Goal: Transaction & Acquisition: Purchase product/service

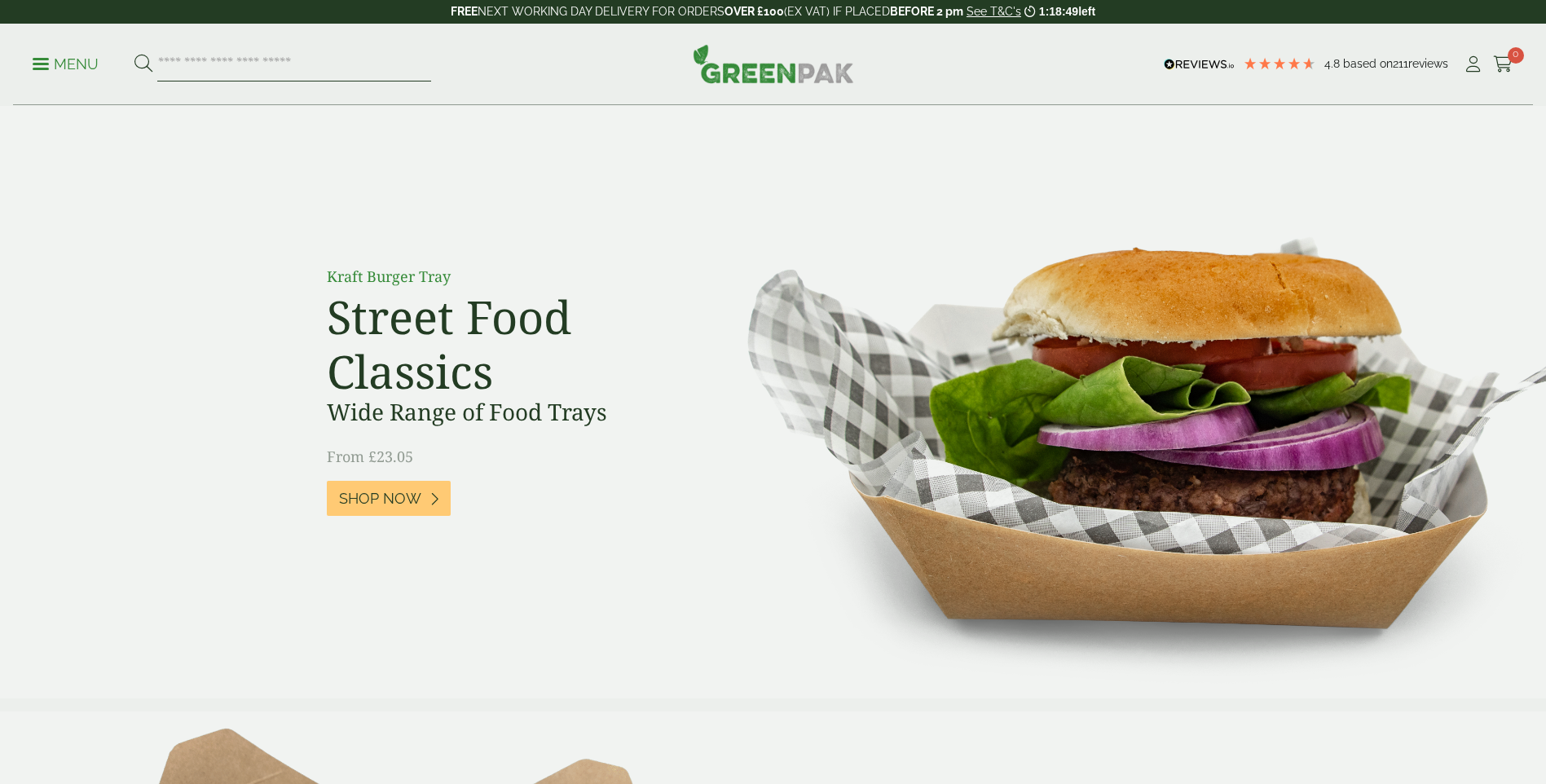
click at [299, 73] on input "search" at bounding box center [294, 64] width 274 height 34
type input "****"
click at [135, 54] on button at bounding box center [144, 64] width 18 height 21
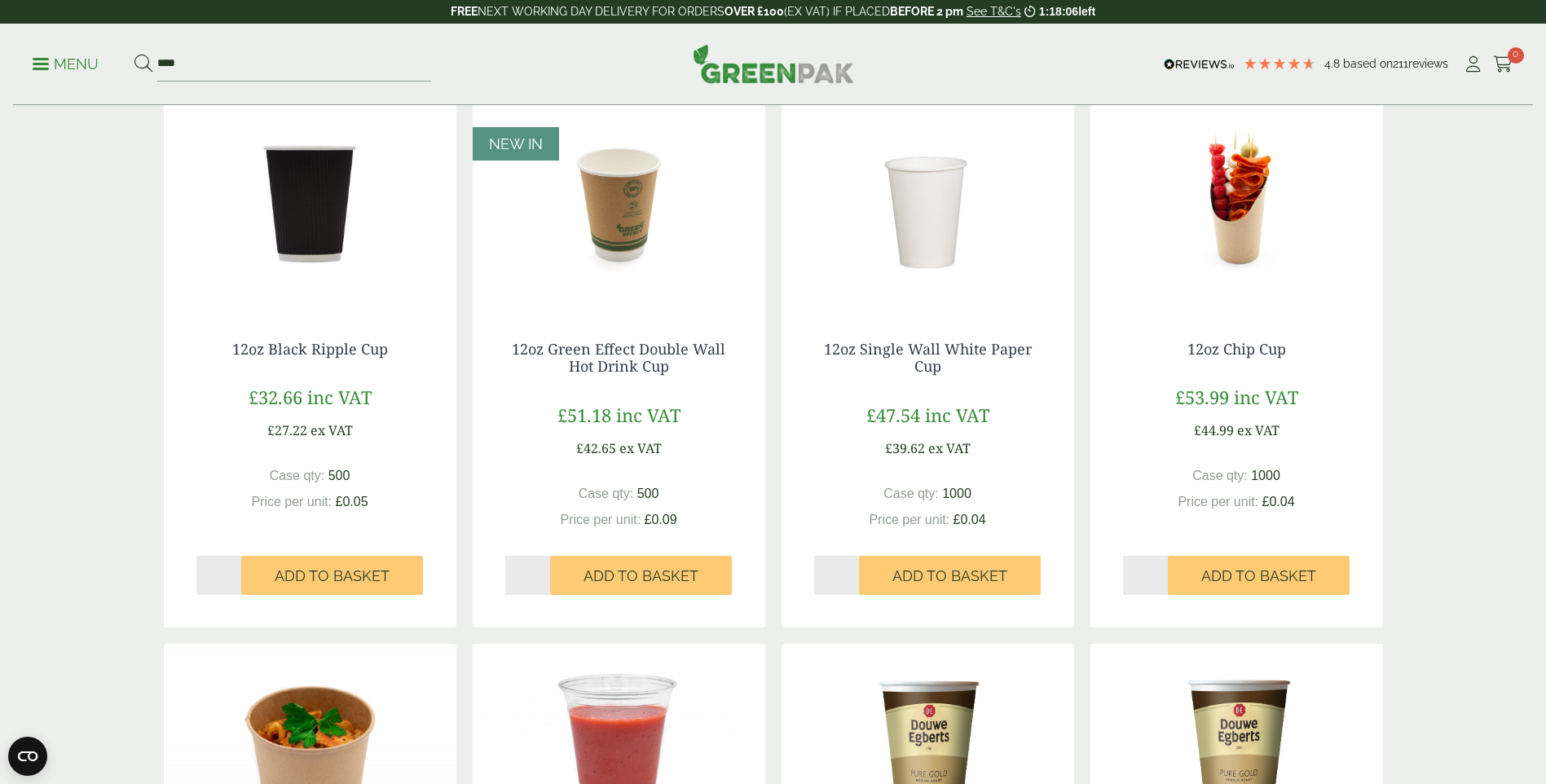
scroll to position [652, 0]
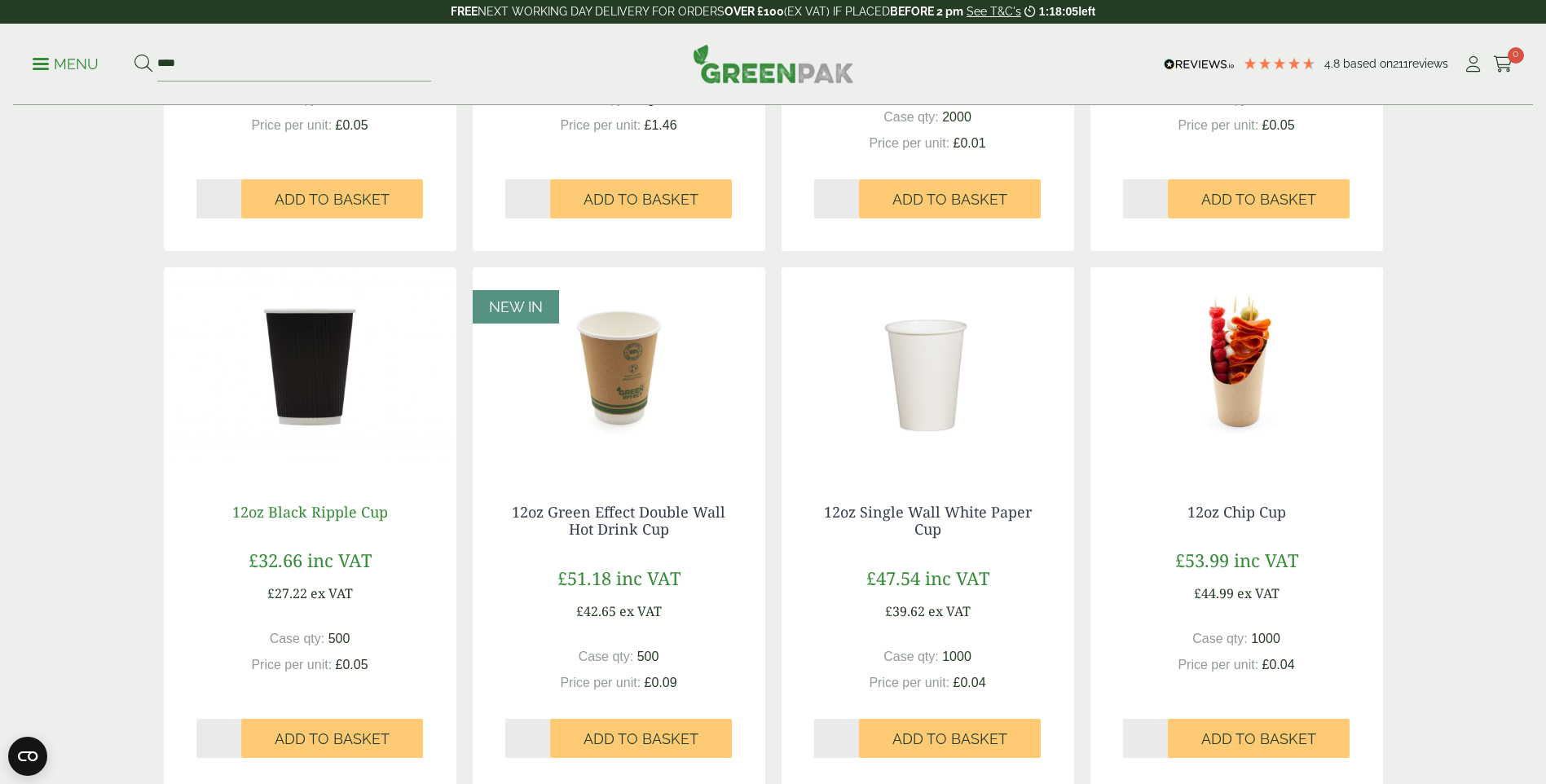
click at [337, 502] on link "12oz Black Ripple Cup" at bounding box center [310, 512] width 156 height 19
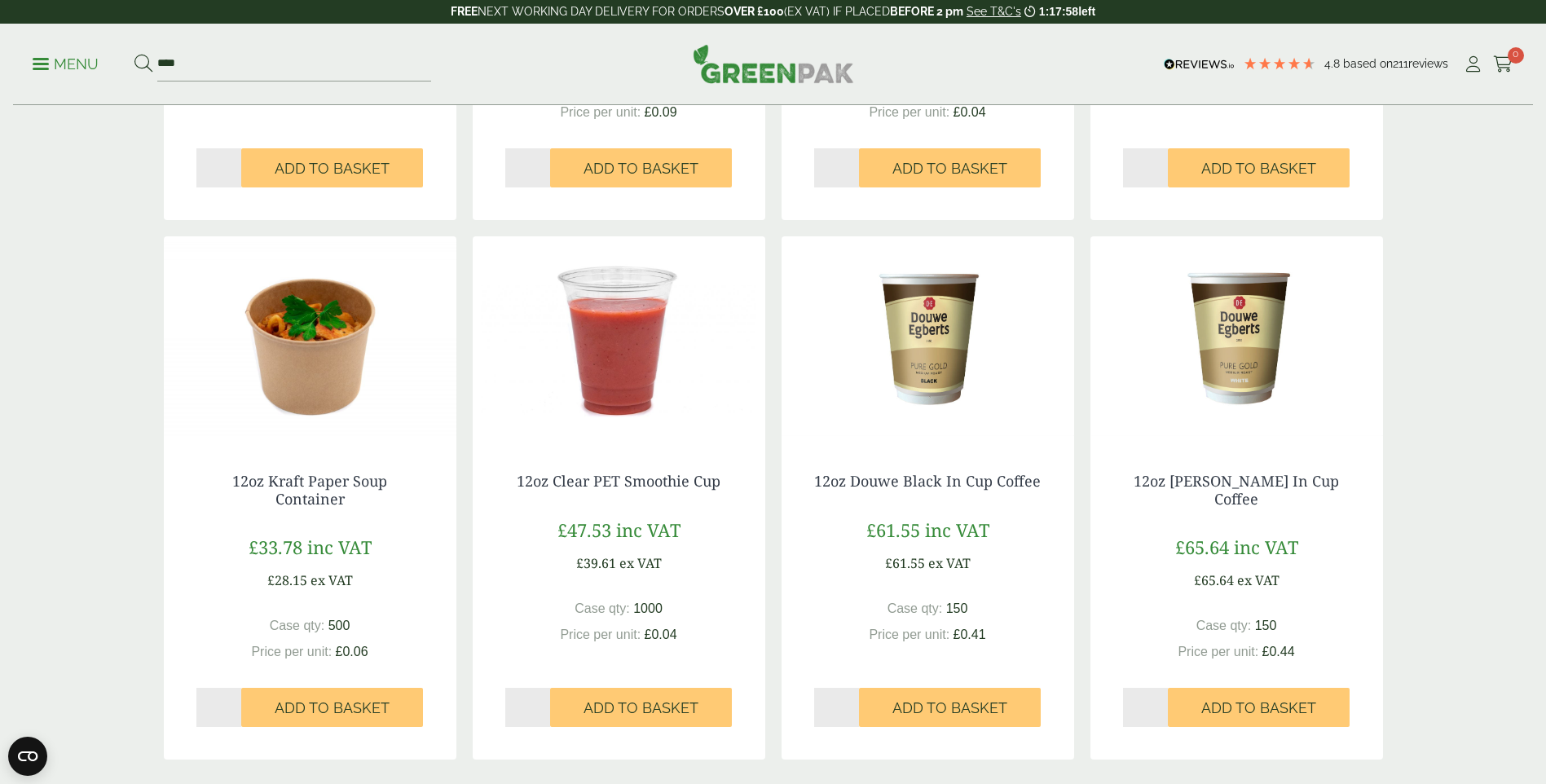
scroll to position [1549, 0]
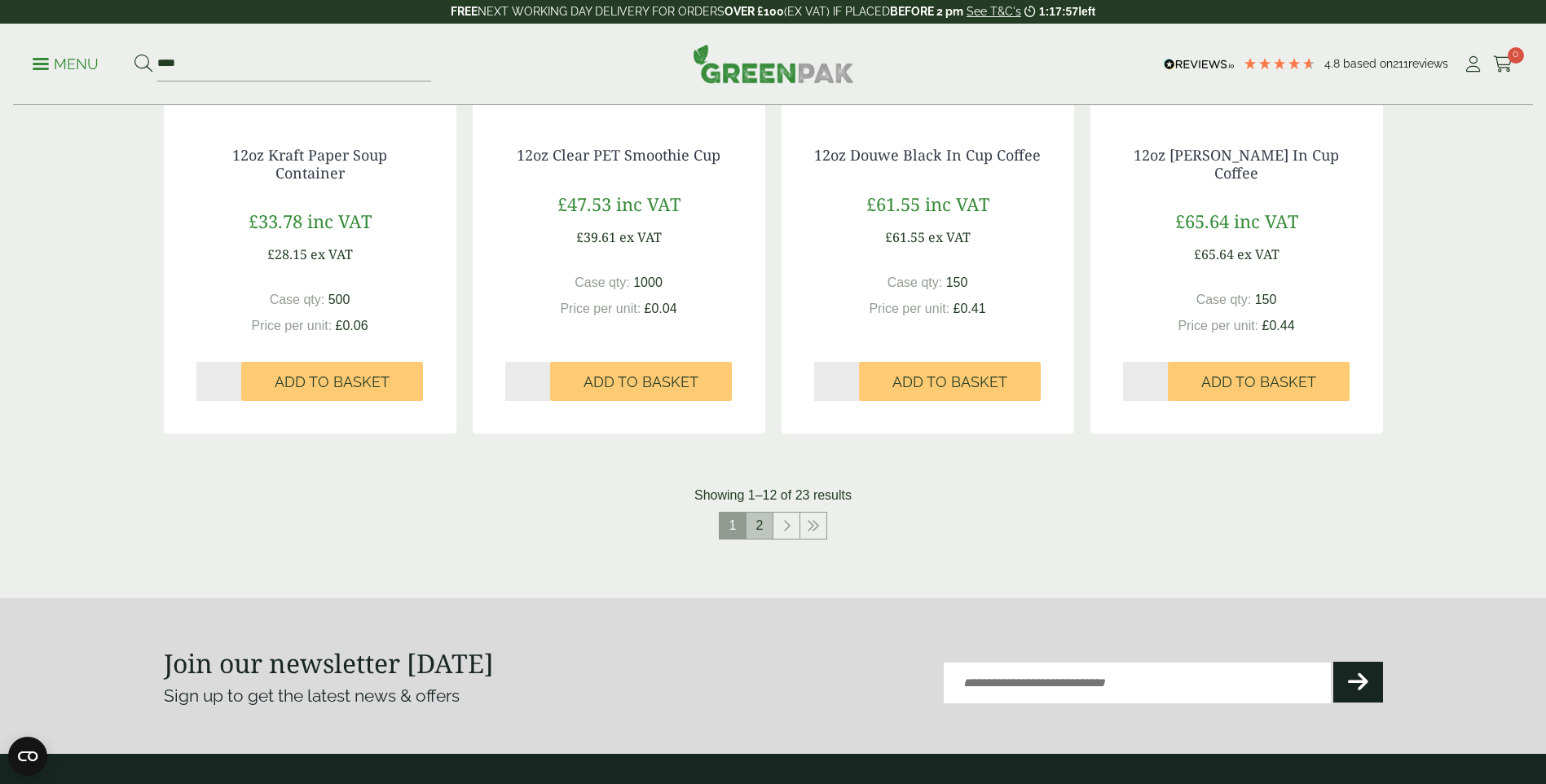
click at [758, 528] on link "2" at bounding box center [760, 526] width 26 height 26
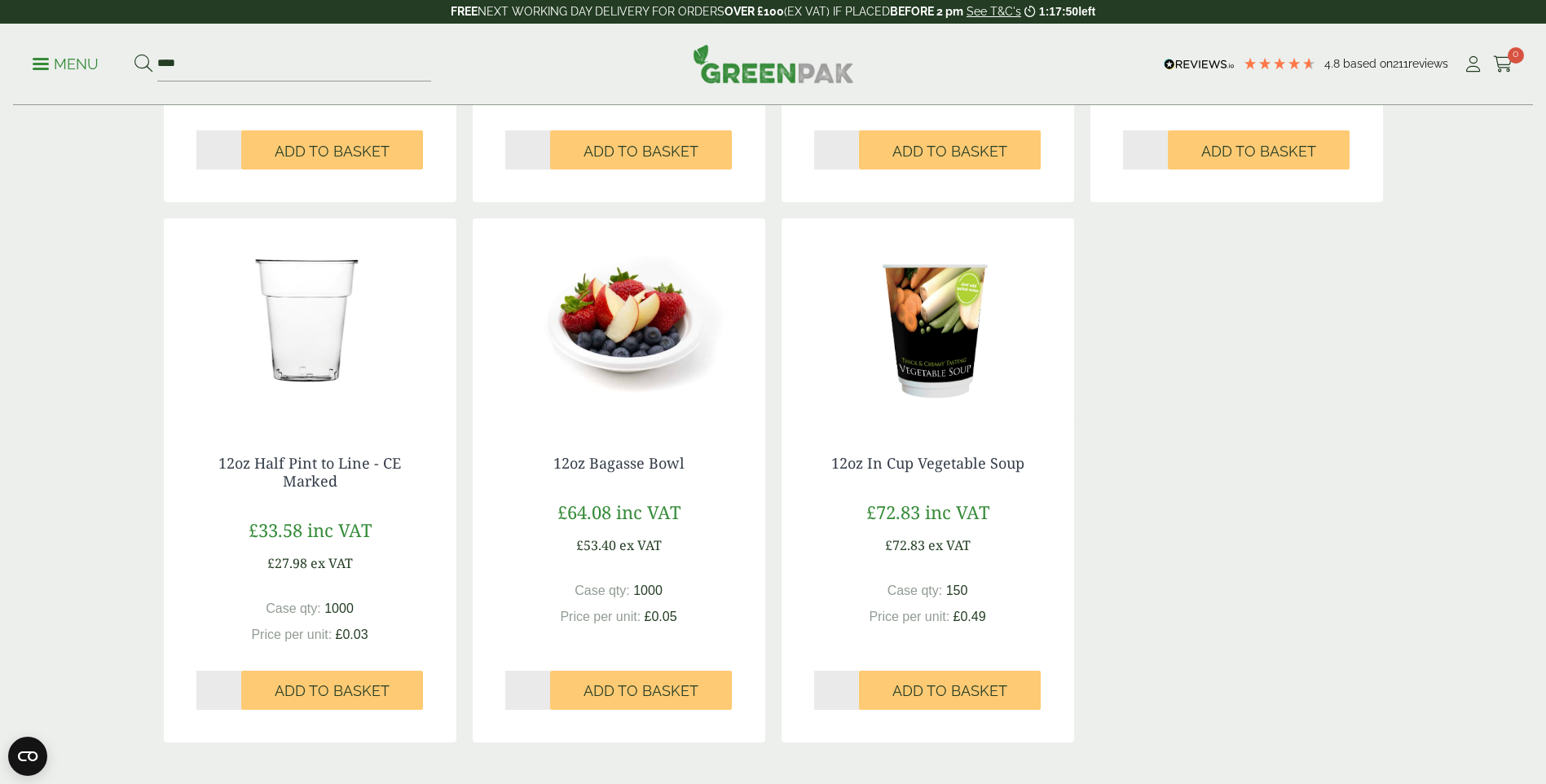
scroll to position [1712, 0]
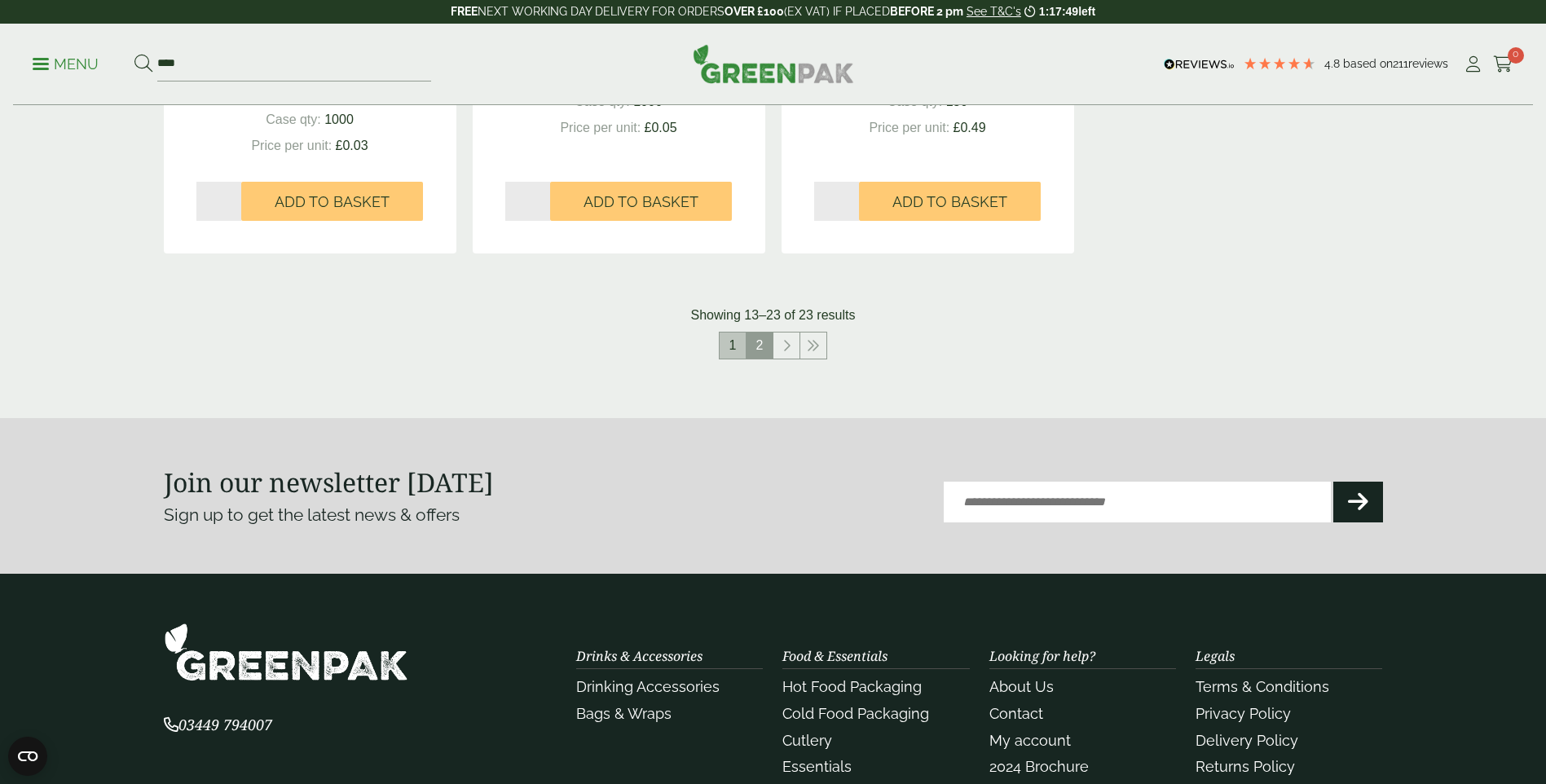
click at [743, 344] on link "1" at bounding box center [733, 346] width 26 height 26
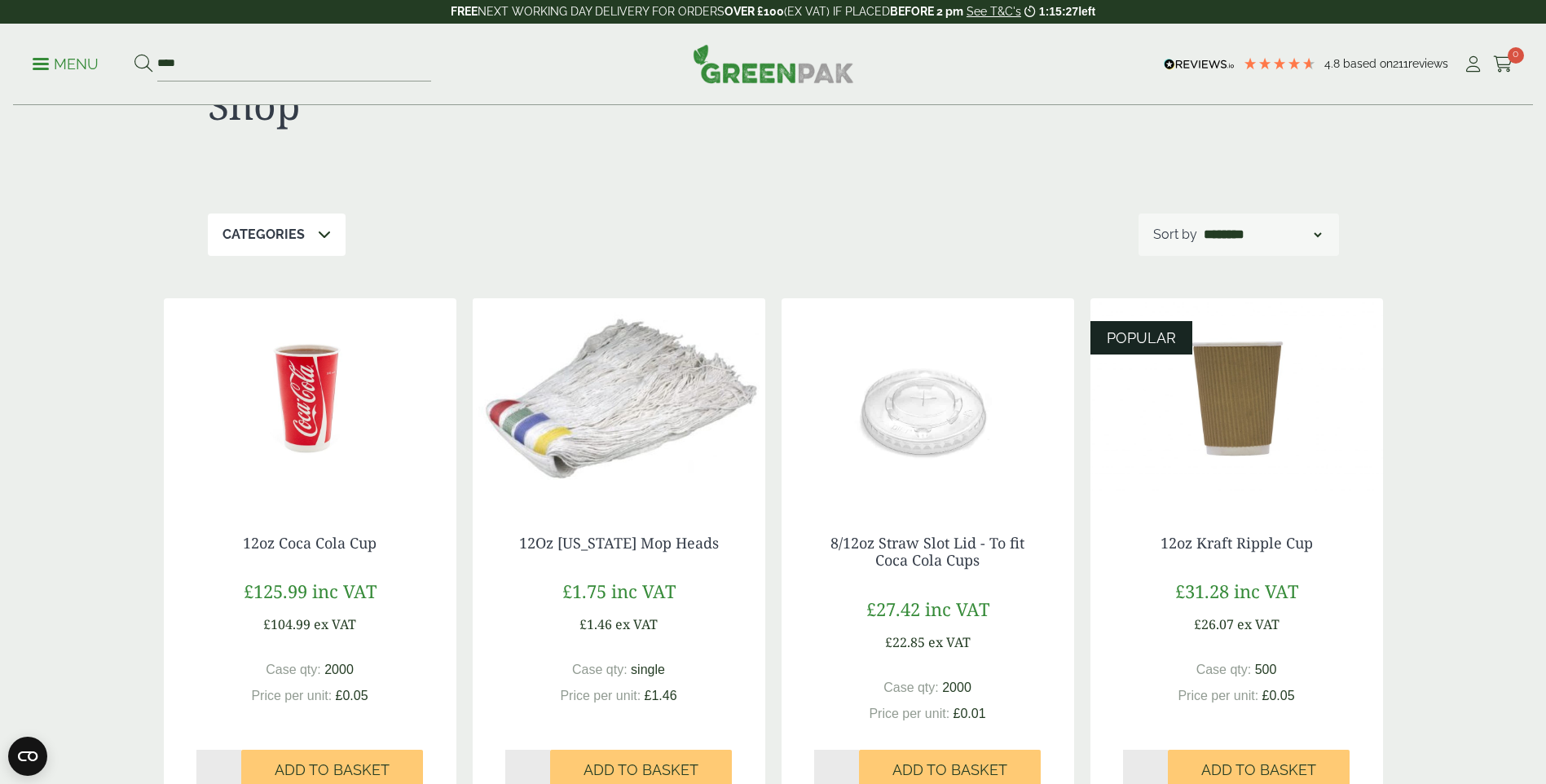
scroll to position [245, 0]
